Goal: Transaction & Acquisition: Download file/media

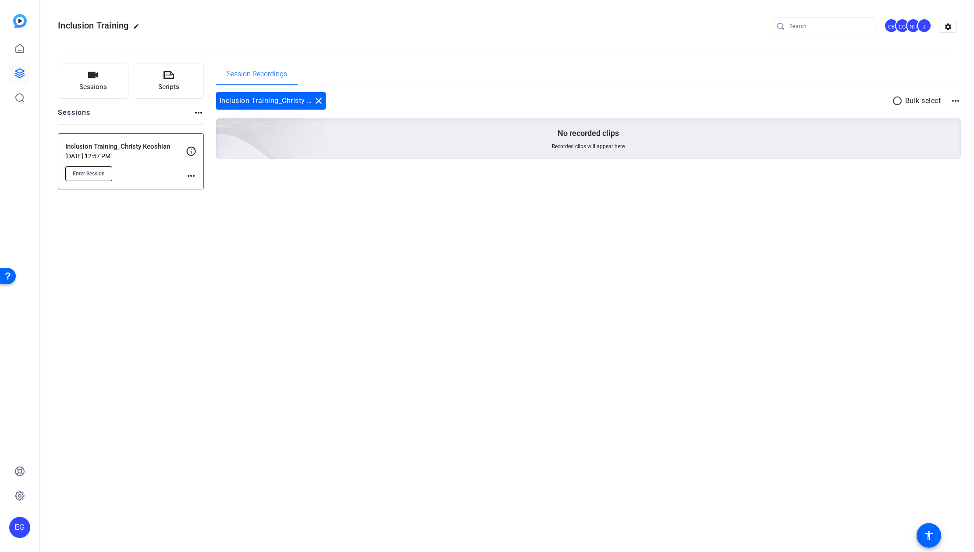
click at [86, 173] on span "Enter Session" at bounding box center [89, 173] width 32 height 7
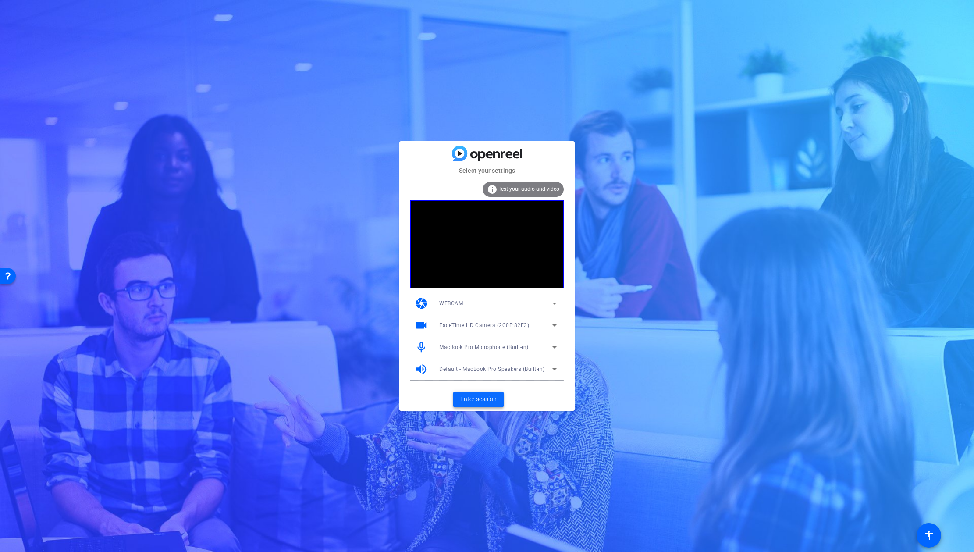
click at [475, 399] on span "Enter session" at bounding box center [478, 399] width 36 height 9
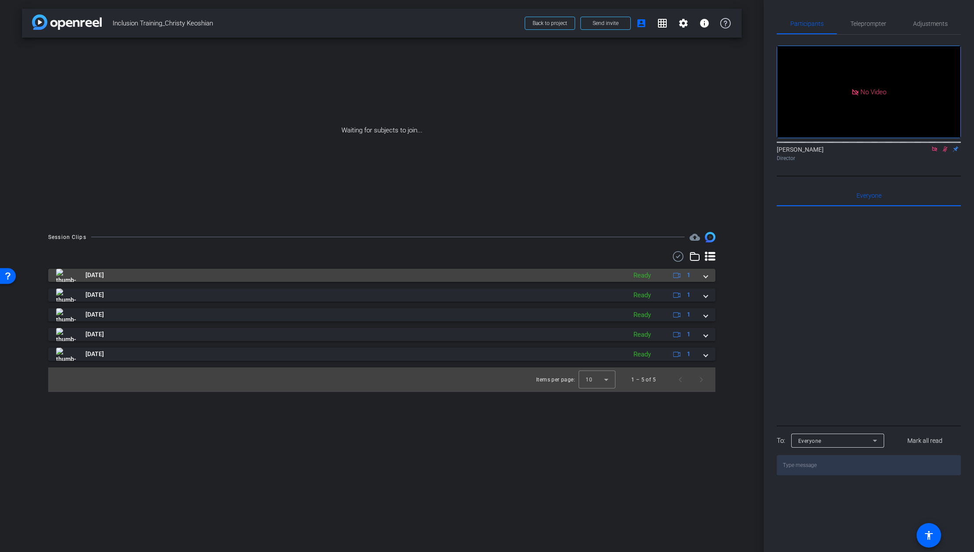
click at [705, 276] on span at bounding box center [706, 275] width 4 height 9
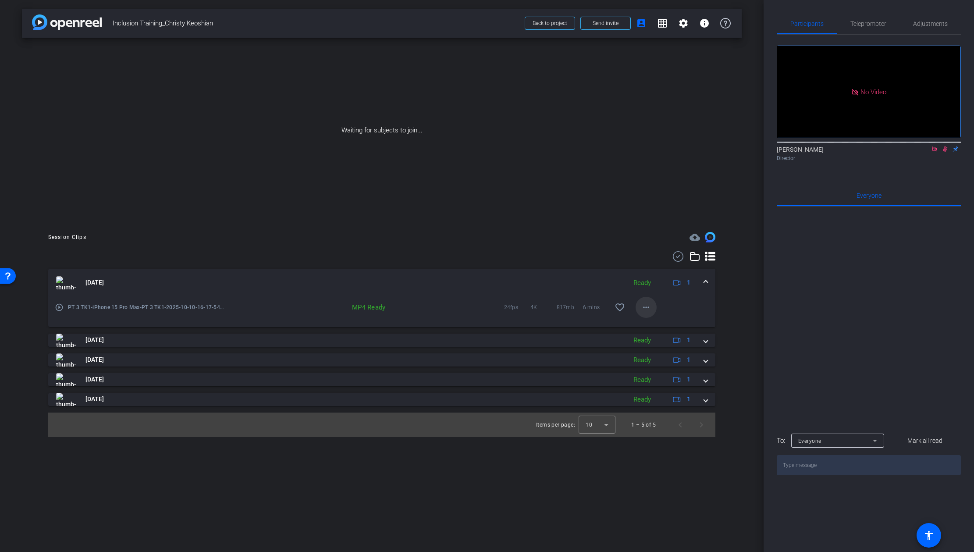
click at [644, 309] on mat-icon "more_horiz" at bounding box center [646, 307] width 11 height 11
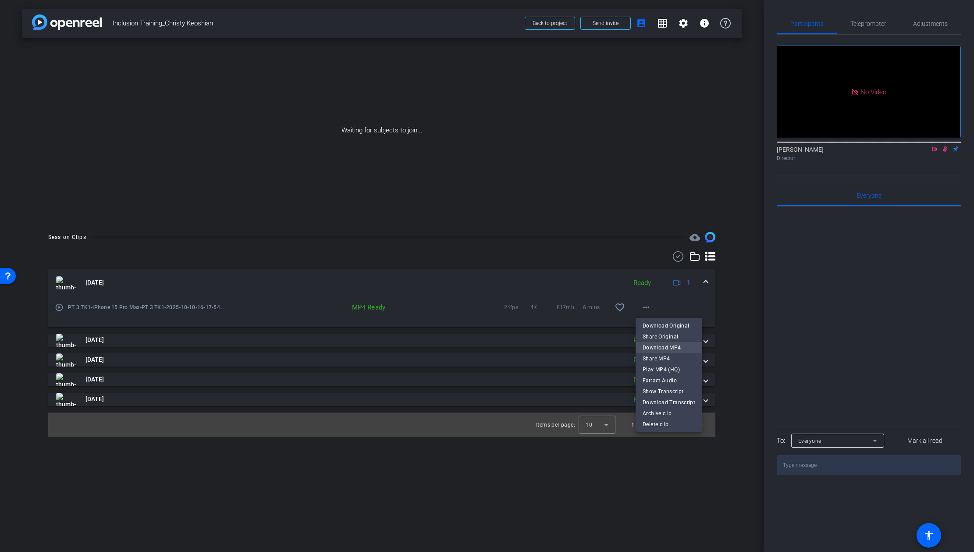
click at [649, 345] on span "Download MP4" at bounding box center [669, 347] width 53 height 11
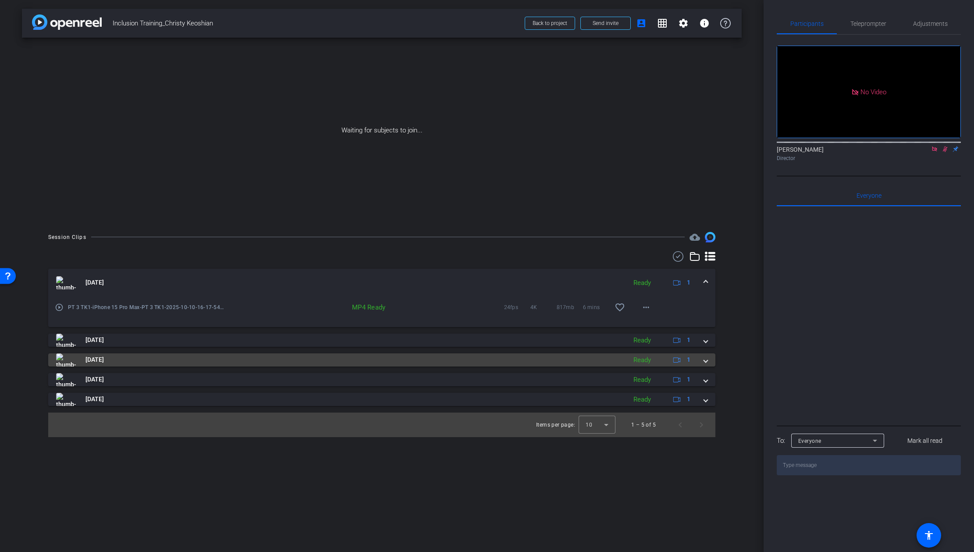
click at [705, 360] on span at bounding box center [706, 359] width 4 height 9
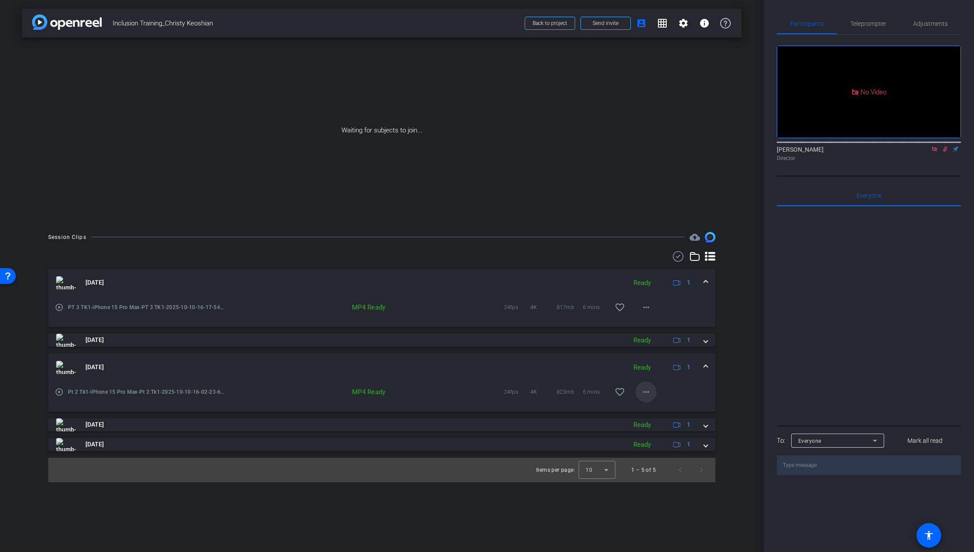
click at [644, 392] on mat-icon "more_horiz" at bounding box center [646, 392] width 11 height 11
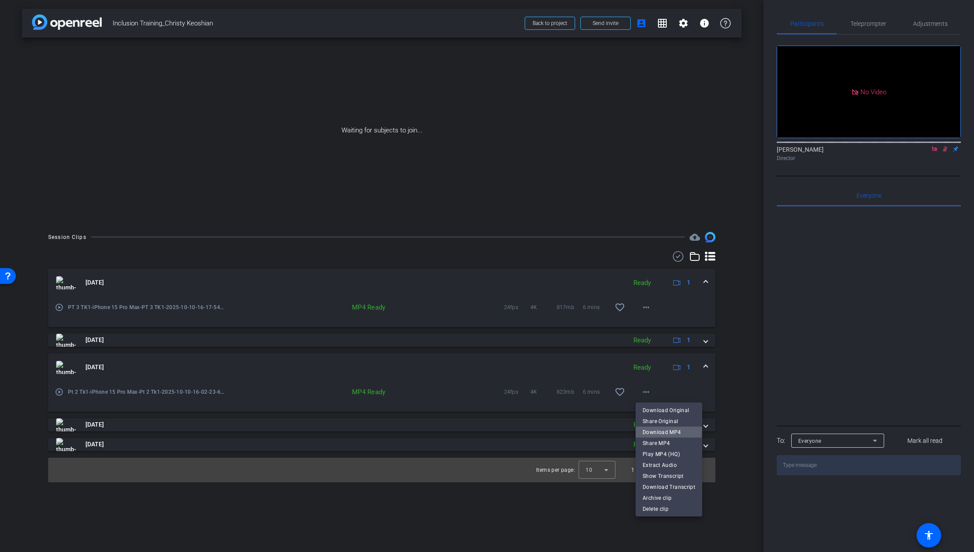
click at [651, 428] on span "Download MP4" at bounding box center [669, 432] width 53 height 11
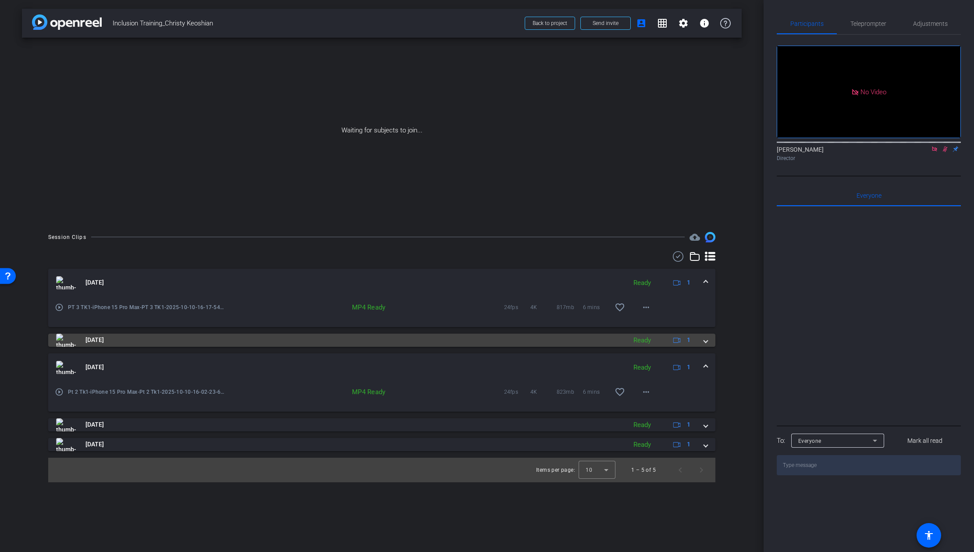
click at [706, 343] on span at bounding box center [706, 339] width 4 height 9
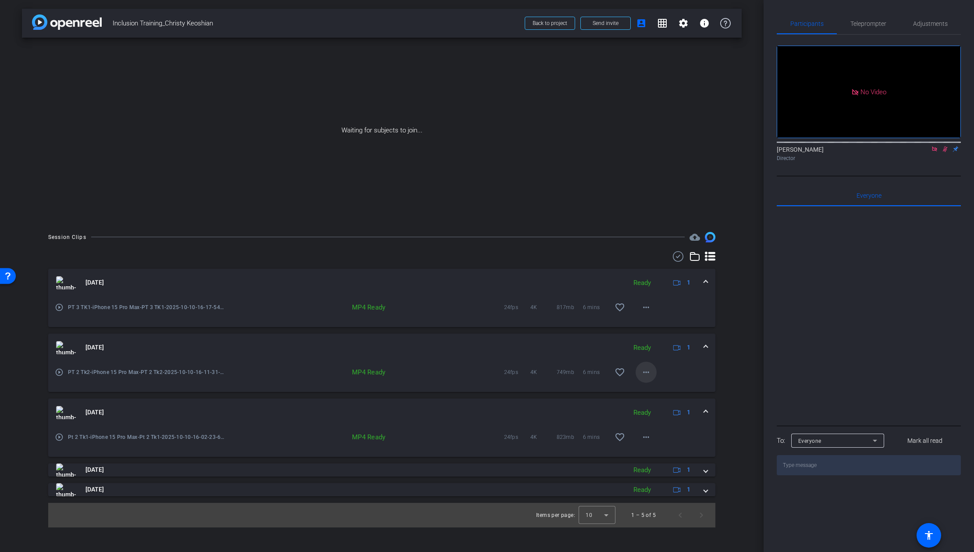
click at [642, 372] on mat-icon "more_horiz" at bounding box center [646, 372] width 11 height 11
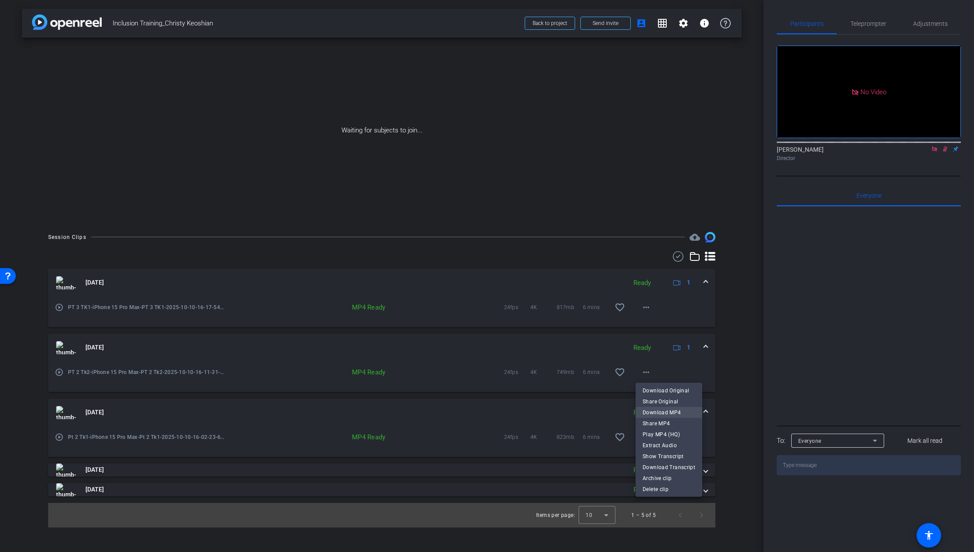
click at [648, 411] on span "Download MP4" at bounding box center [669, 412] width 53 height 11
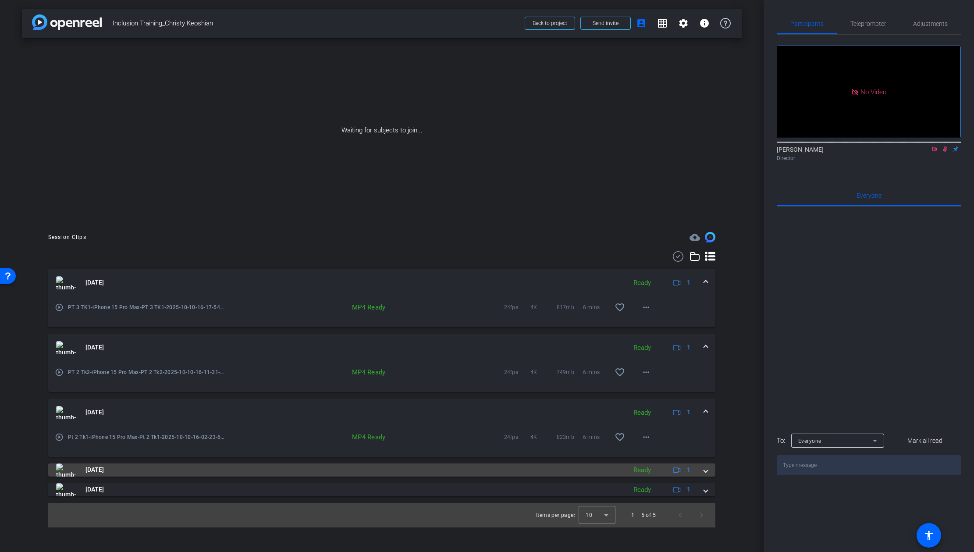
click at [700, 470] on div "[DATE] Ready 1" at bounding box center [380, 469] width 648 height 13
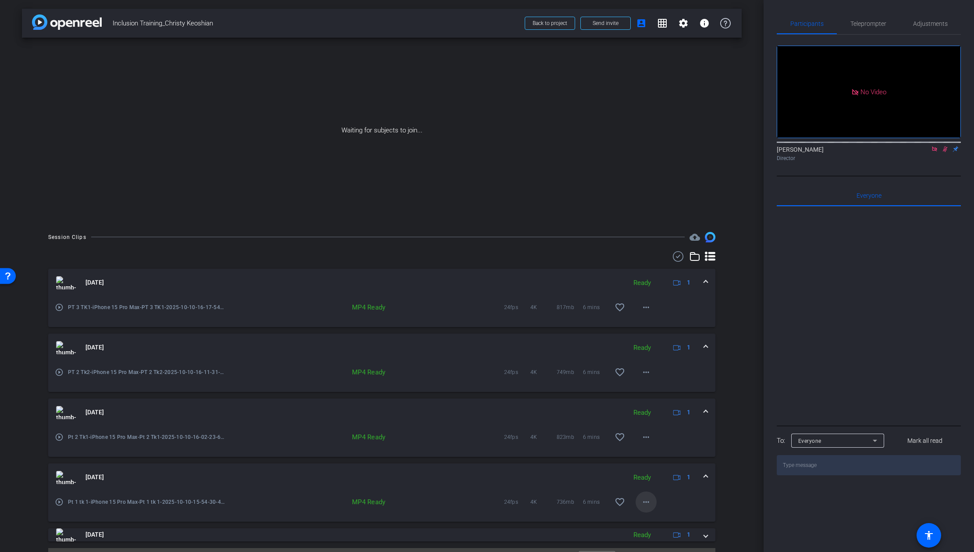
click at [644, 501] on mat-icon "more_horiz" at bounding box center [646, 502] width 11 height 11
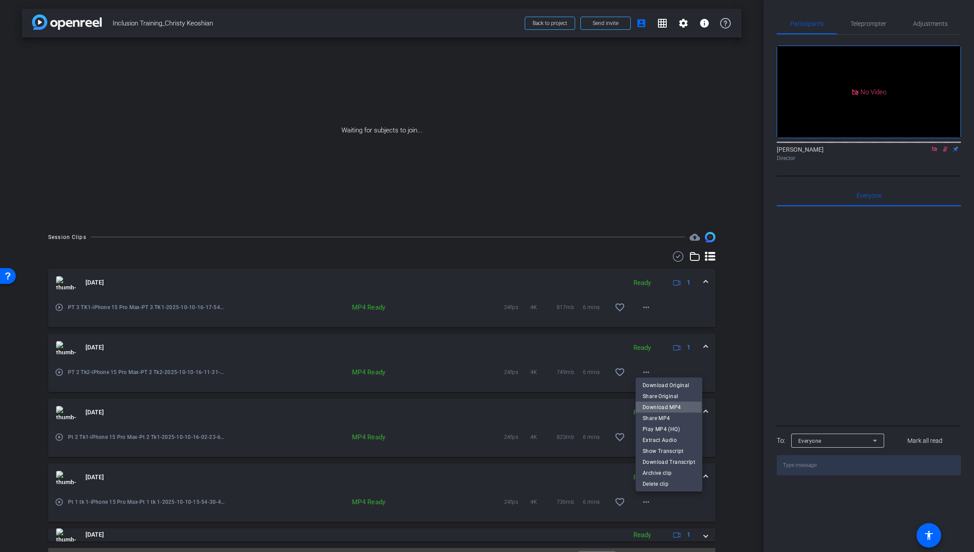
click at [649, 406] on span "Download MP4" at bounding box center [669, 407] width 53 height 11
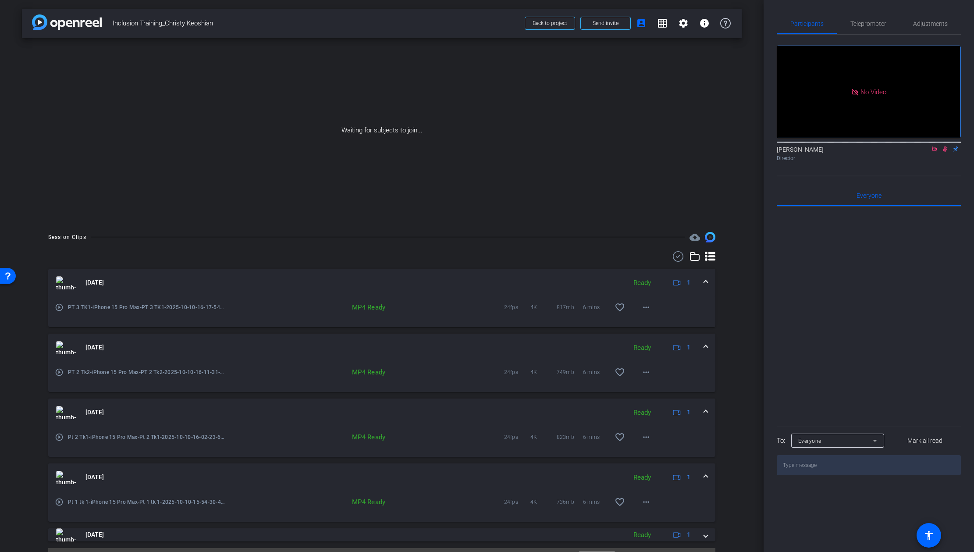
scroll to position [21, 0]
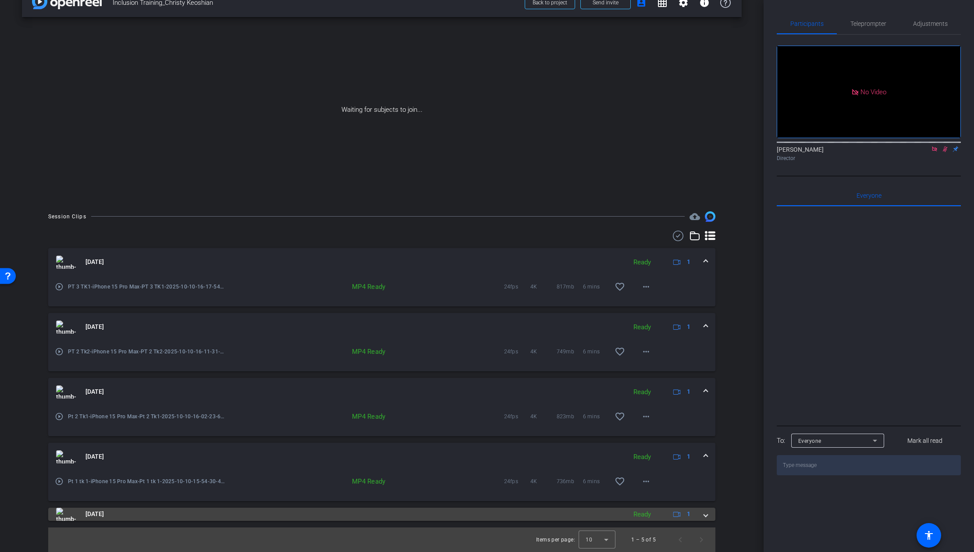
click at [704, 515] on span at bounding box center [706, 513] width 4 height 9
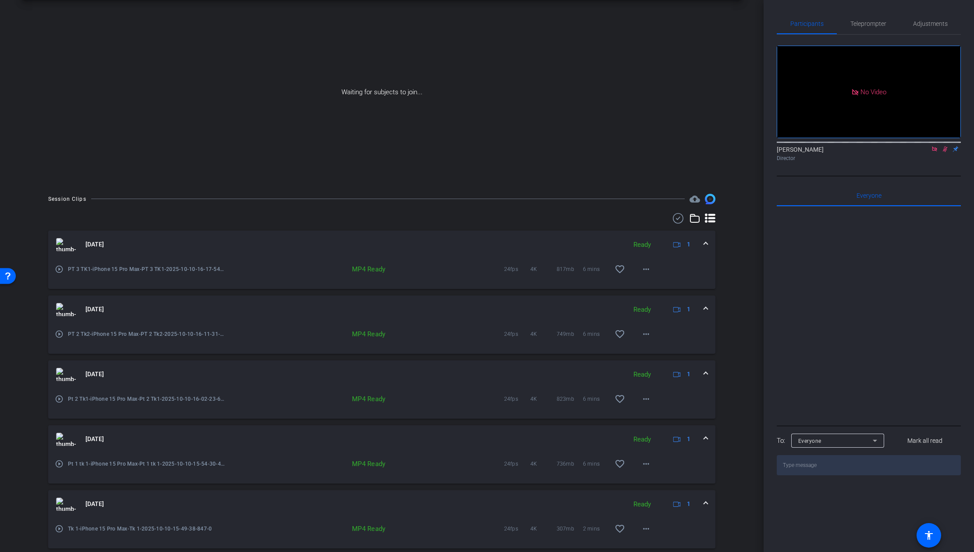
scroll to position [66, 0]
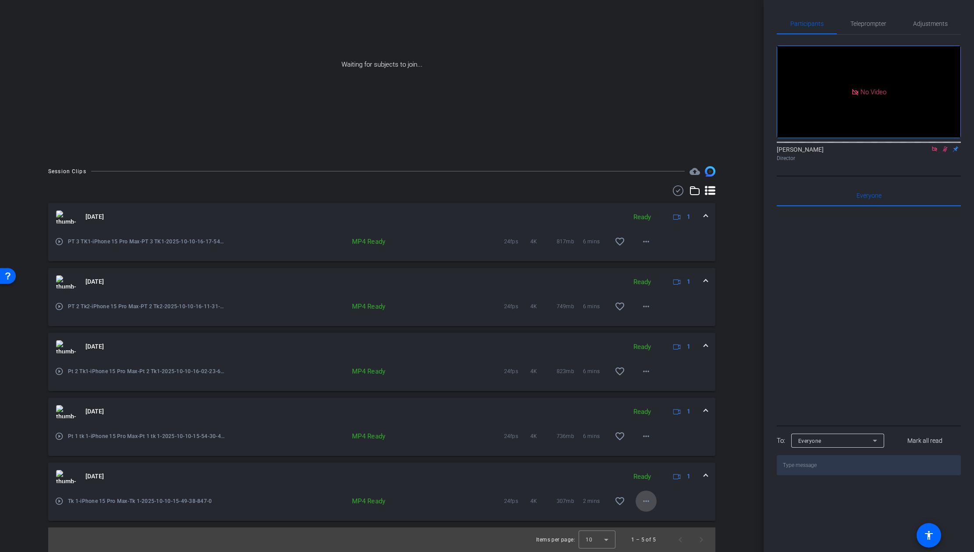
click at [644, 499] on mat-icon "more_horiz" at bounding box center [646, 501] width 11 height 11
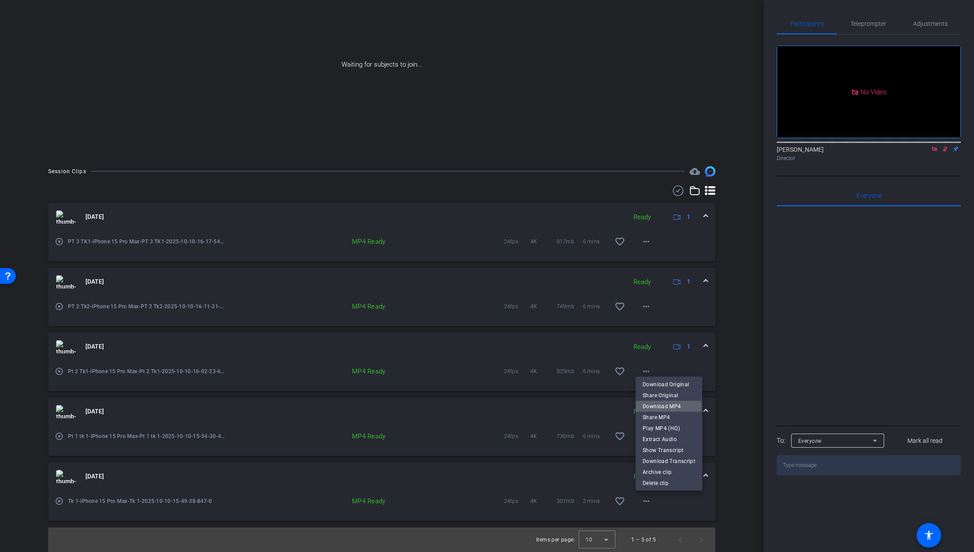
click at [650, 406] on span "Download MP4" at bounding box center [669, 406] width 53 height 11
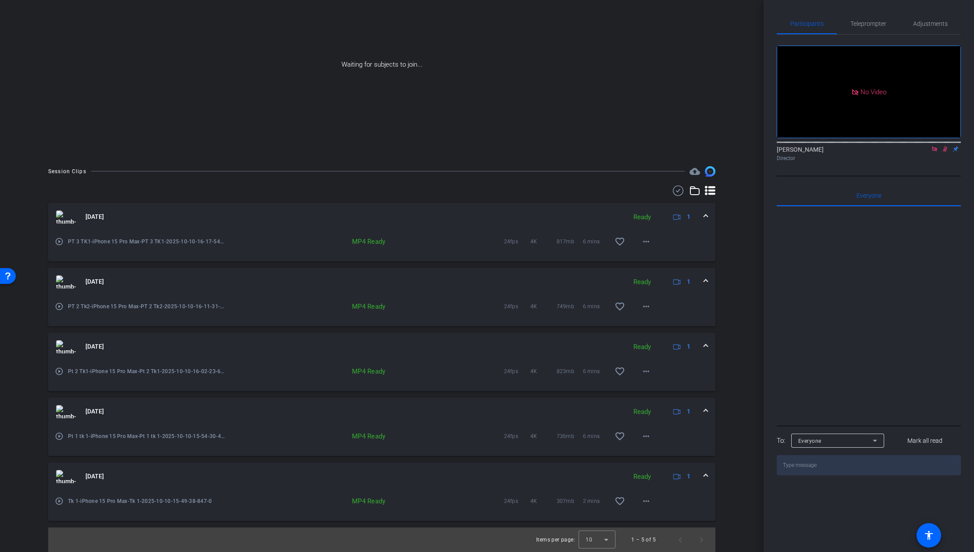
scroll to position [65, 0]
